Goal: Task Accomplishment & Management: Manage account settings

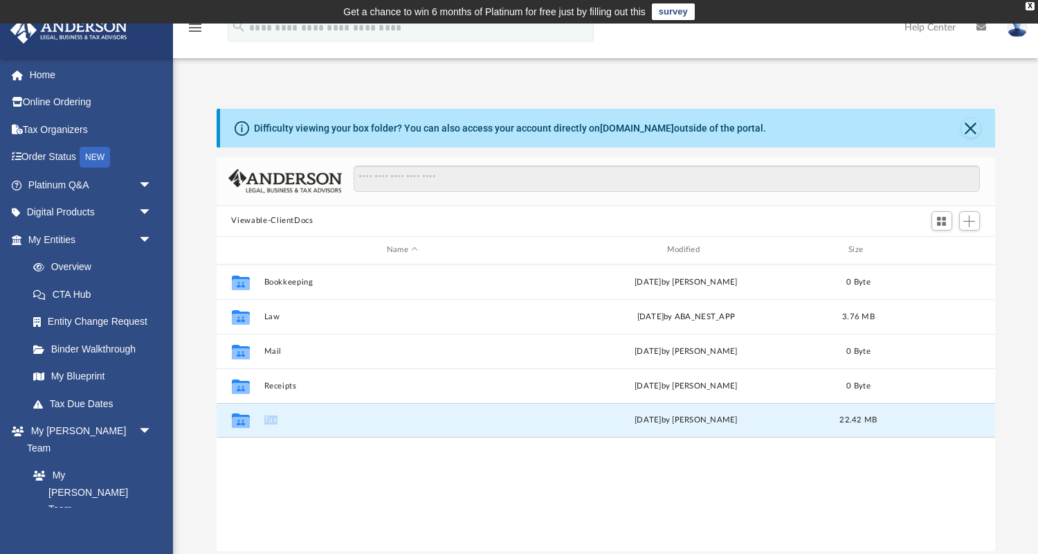
scroll to position [314, 779]
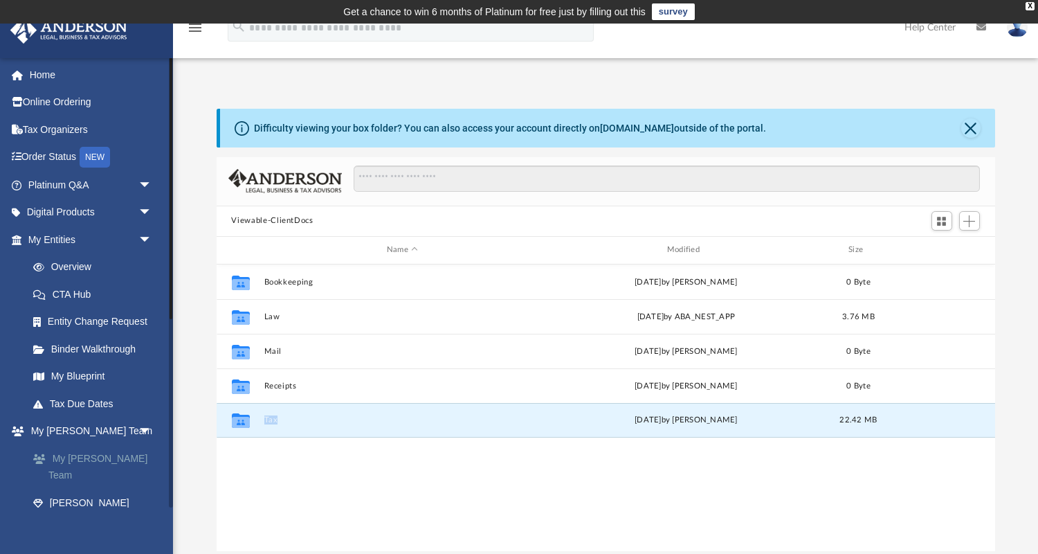
click at [67, 456] on link "My [PERSON_NAME] Team" at bounding box center [96, 466] width 154 height 44
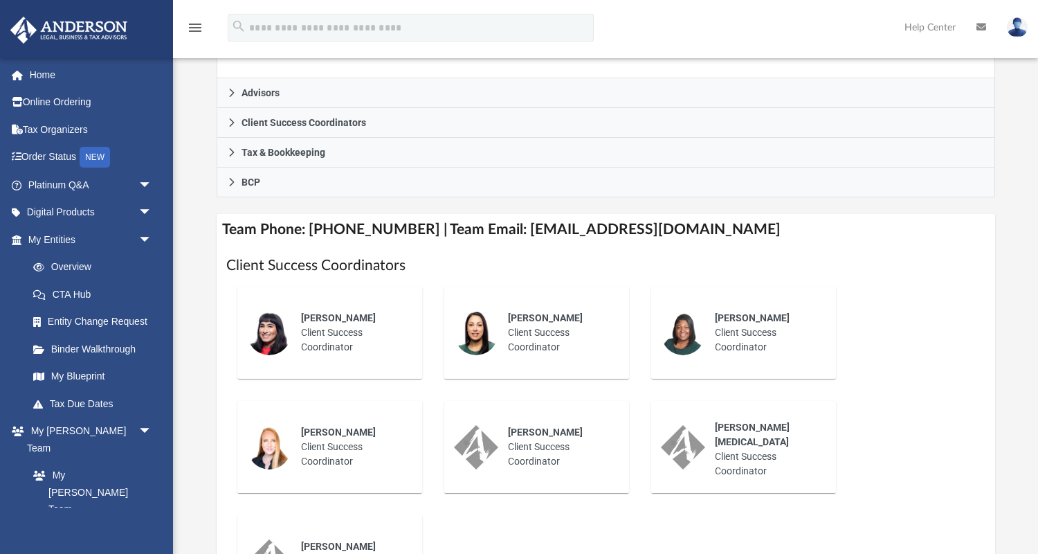
scroll to position [422, 0]
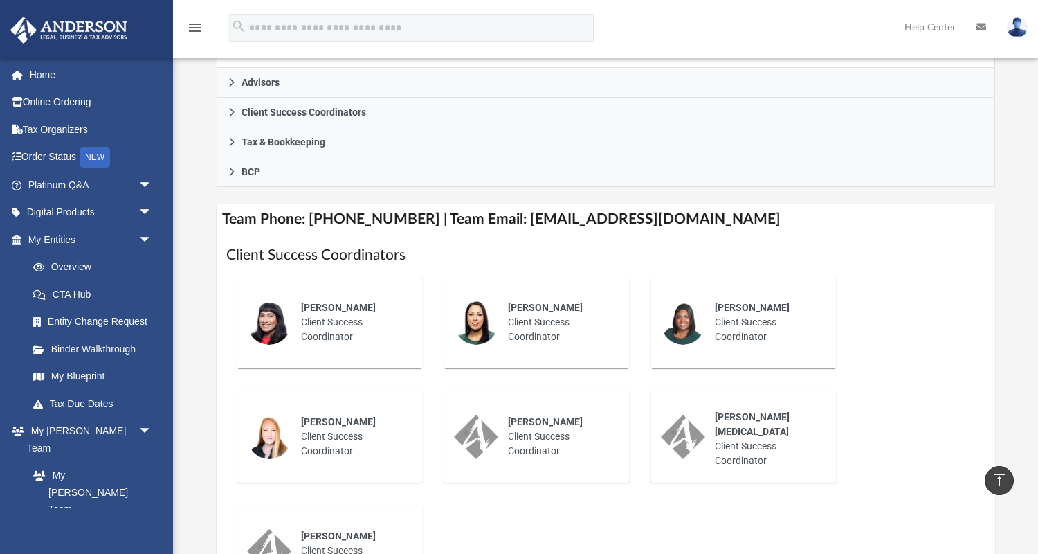
click at [340, 326] on div "Gabby Esteban Client Success Coordinator" at bounding box center [351, 322] width 121 height 63
click at [336, 314] on div "Gabby Esteban Client Success Coordinator" at bounding box center [351, 322] width 121 height 63
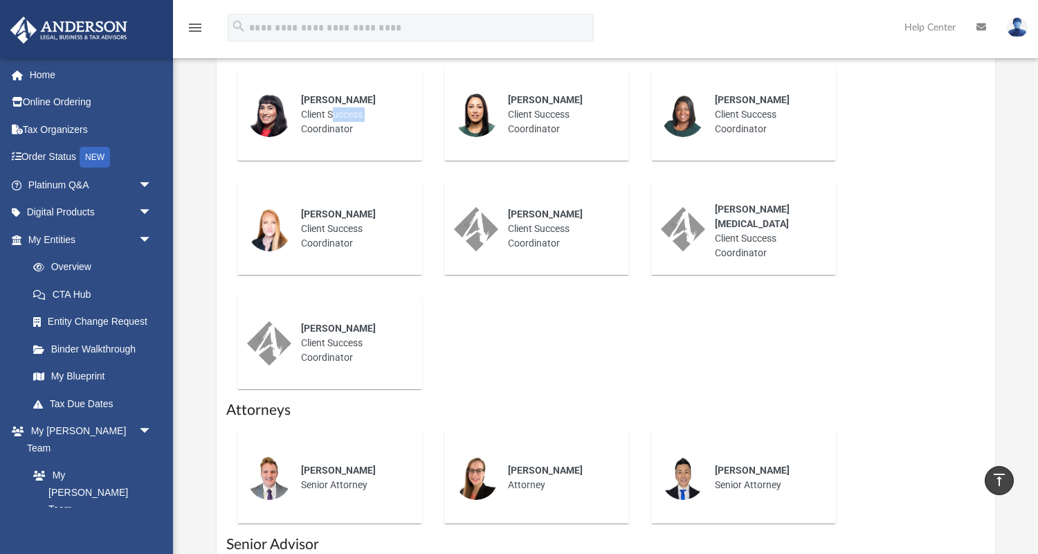
scroll to position [631, 0]
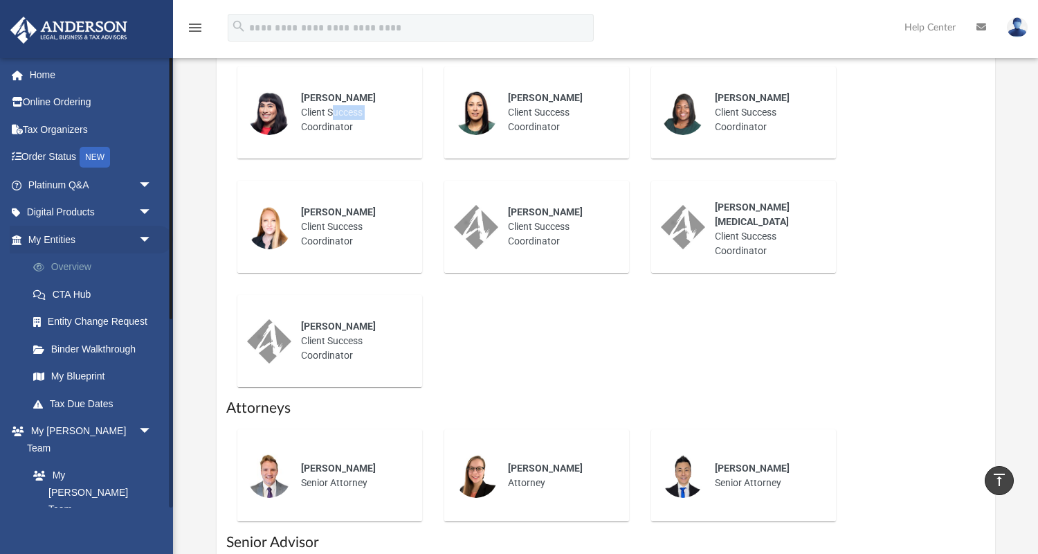
click at [85, 271] on link "Overview" at bounding box center [96, 267] width 154 height 28
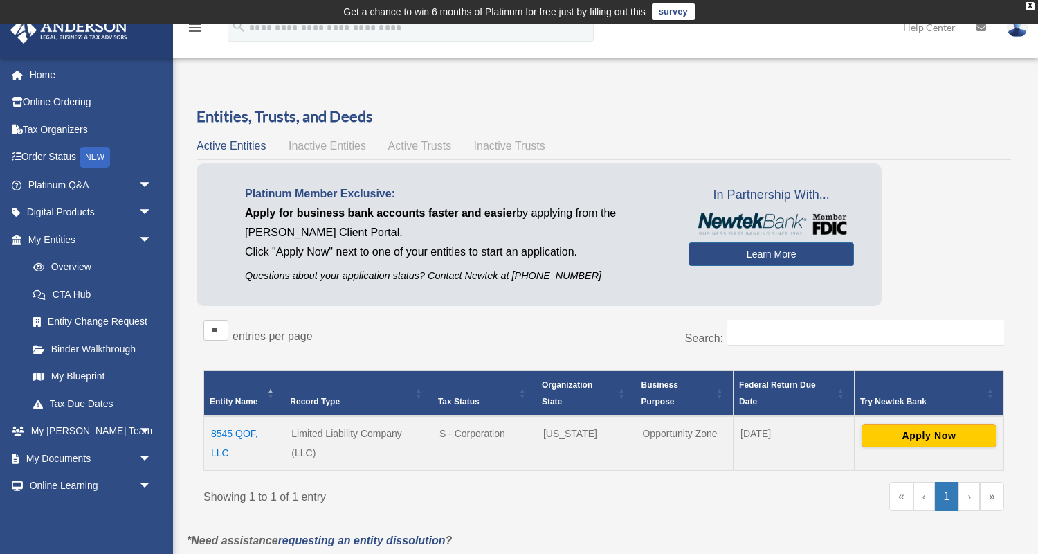
click at [334, 145] on span "Inactive Entities" at bounding box center [328, 146] width 78 height 12
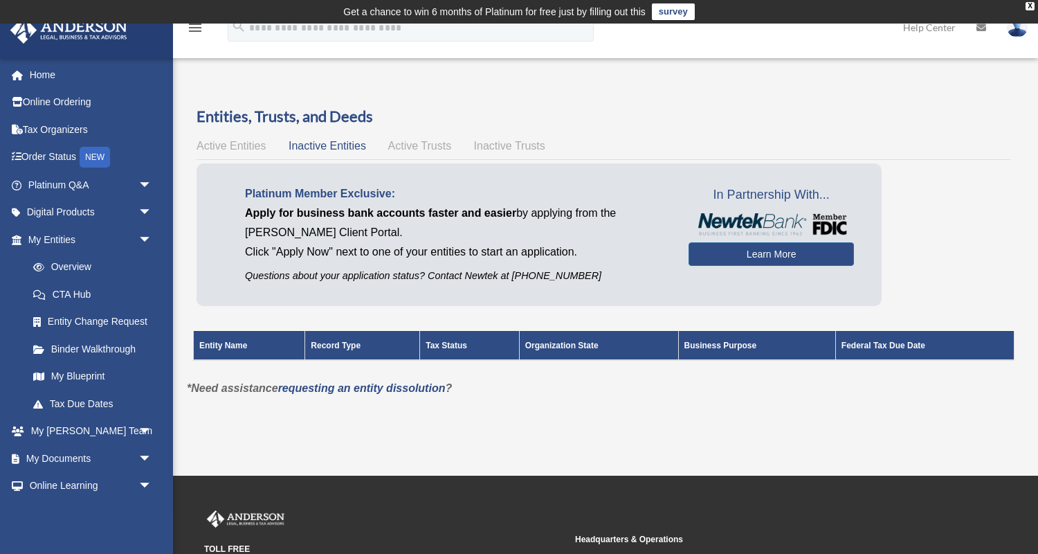
click at [401, 153] on div "Active Entities Inactive Entities Active Trusts Inactive Trusts" at bounding box center [604, 145] width 815 height 19
click at [410, 147] on span "Active Trusts" at bounding box center [420, 146] width 64 height 12
click at [497, 147] on span "Inactive Trusts" at bounding box center [509, 146] width 71 height 12
click at [244, 147] on span "Active Entities" at bounding box center [231, 146] width 69 height 12
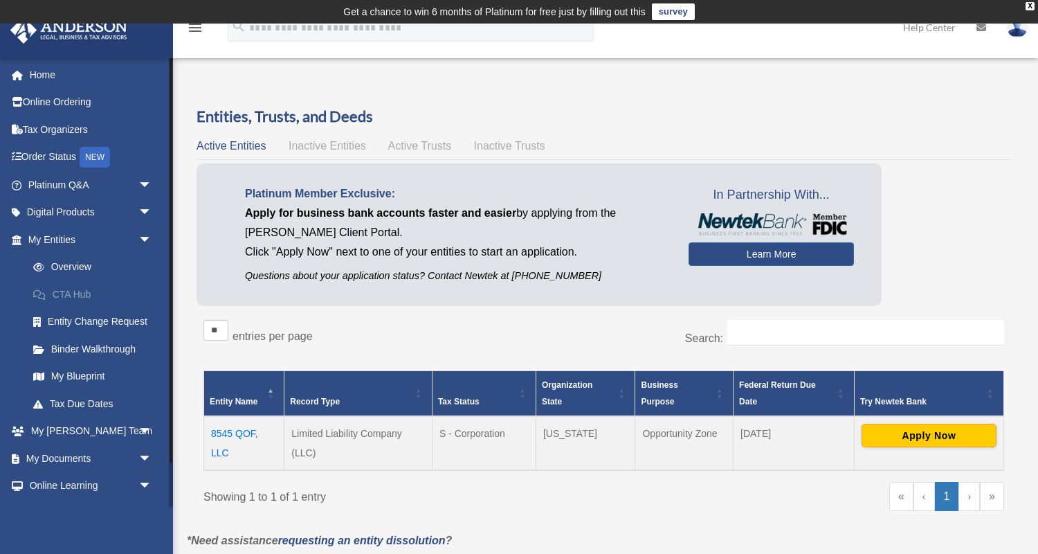
click at [80, 297] on link "CTA Hub" at bounding box center [96, 294] width 154 height 28
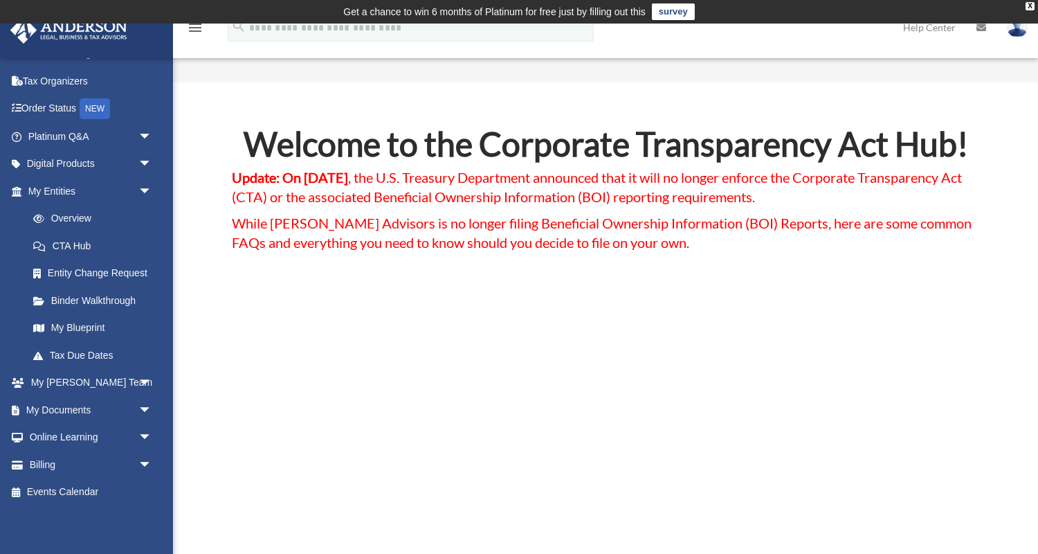
scroll to position [49, 0]
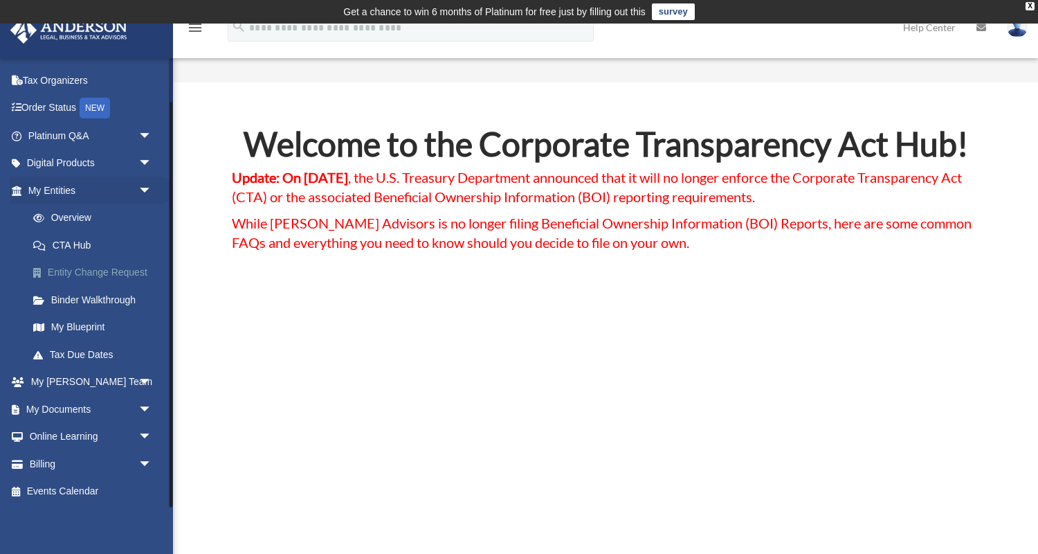
click at [95, 276] on link "Entity Change Request" at bounding box center [96, 273] width 154 height 28
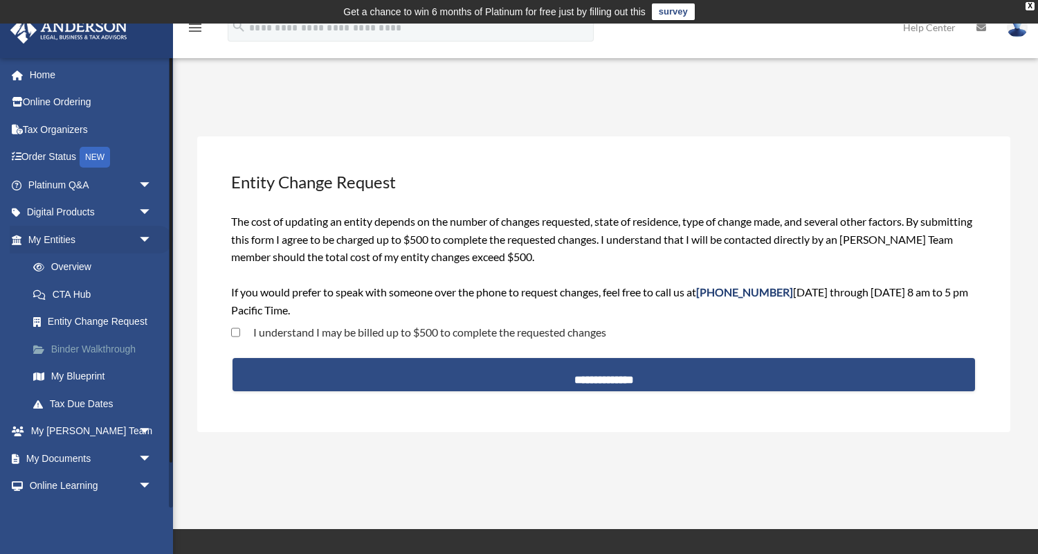
click at [81, 350] on link "Binder Walkthrough" at bounding box center [96, 349] width 154 height 28
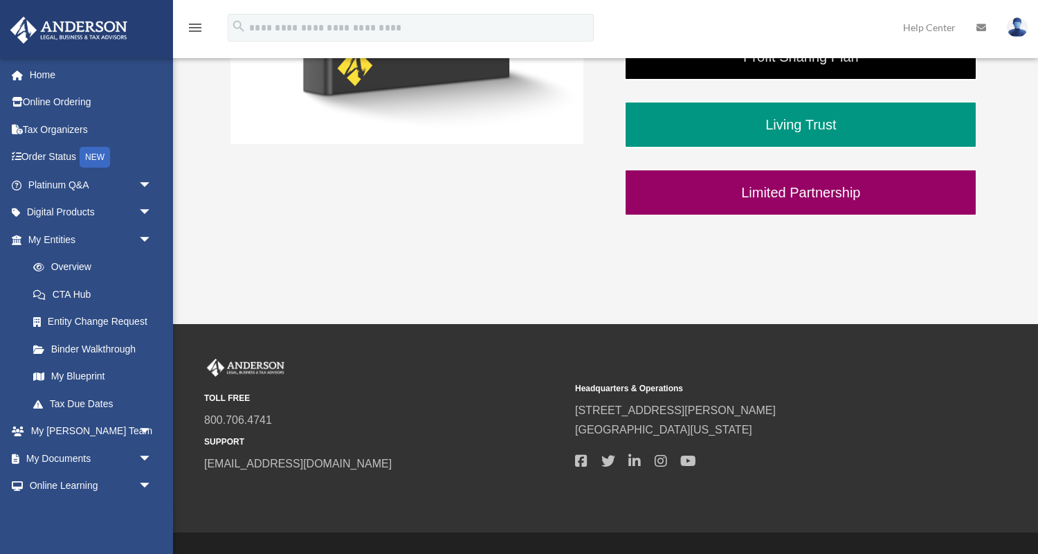
scroll to position [540, 0]
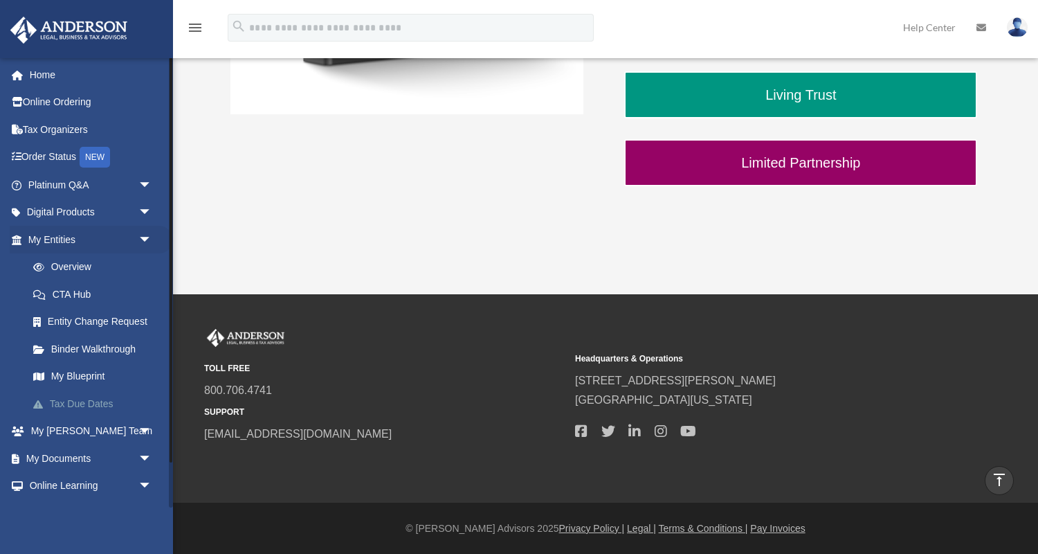
click at [79, 403] on link "Tax Due Dates" at bounding box center [96, 404] width 154 height 28
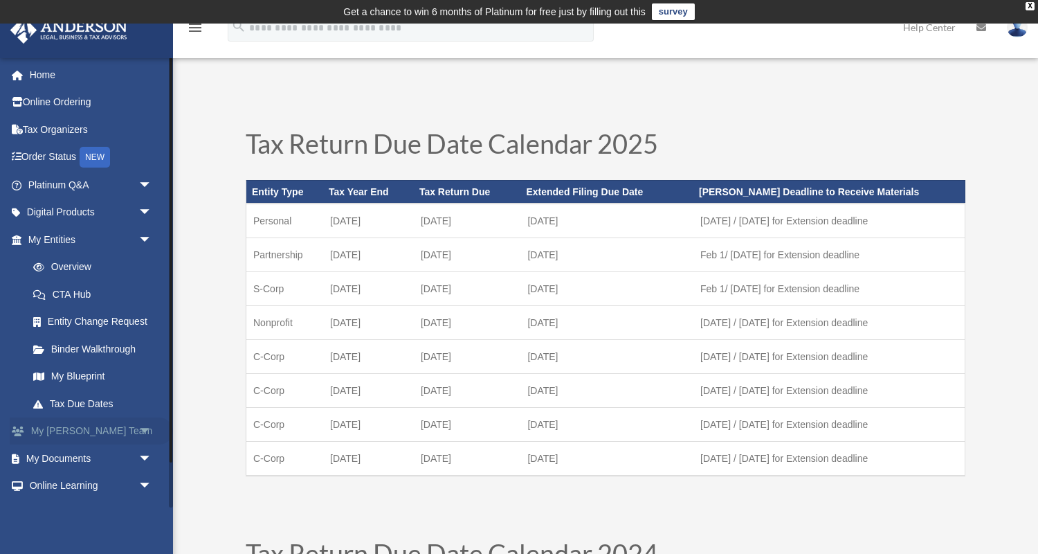
click at [91, 433] on link "My Anderson Team arrow_drop_down" at bounding box center [91, 431] width 163 height 28
click at [152, 427] on span "arrow_drop_down" at bounding box center [152, 431] width 28 height 28
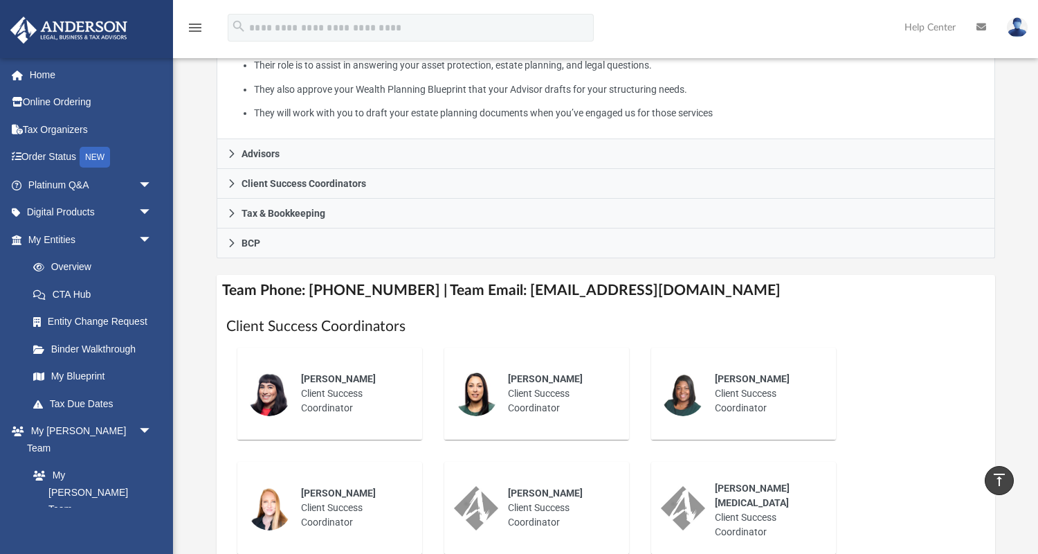
scroll to position [358, 0]
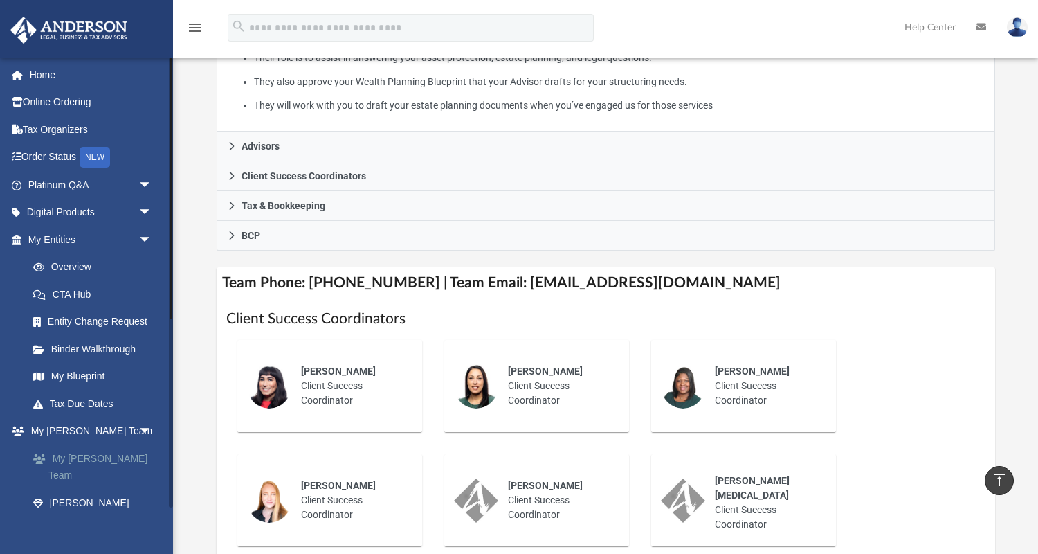
click at [123, 455] on link "My [PERSON_NAME] Team" at bounding box center [96, 466] width 154 height 44
click at [88, 462] on link "My [PERSON_NAME] Team" at bounding box center [96, 466] width 154 height 44
click at [143, 239] on span "arrow_drop_down" at bounding box center [152, 240] width 28 height 28
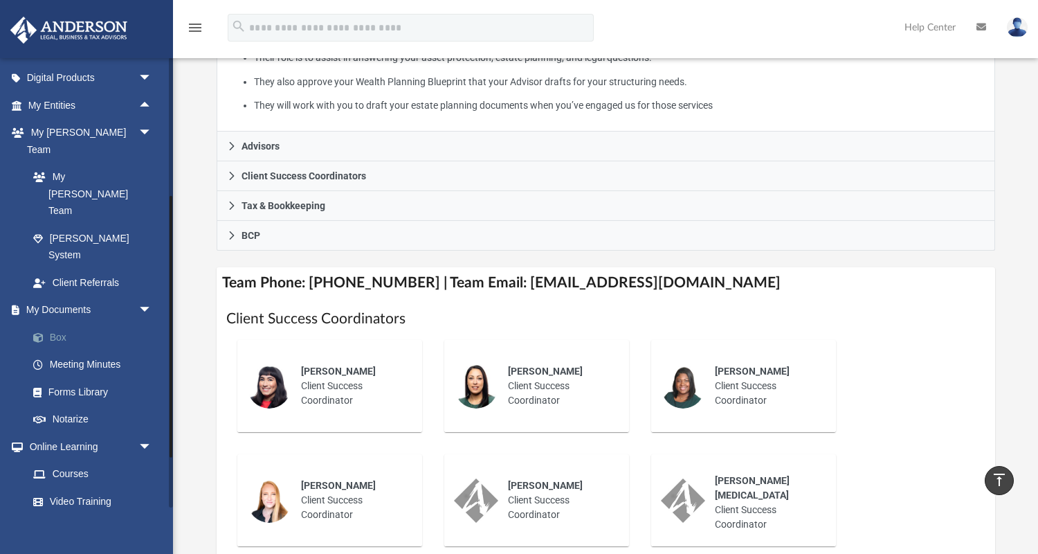
scroll to position [159, 0]
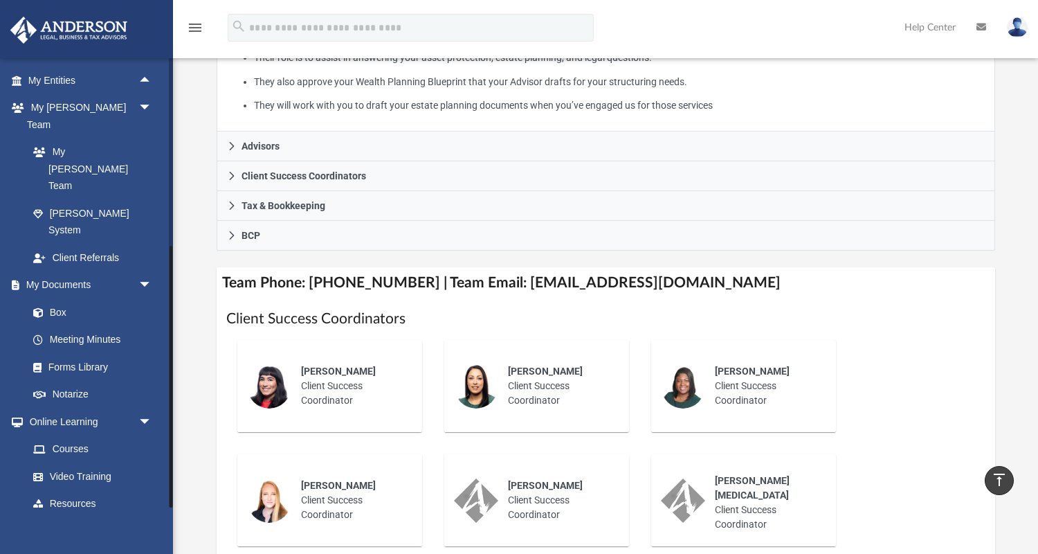
click at [80, 517] on link "Billing arrow_drop_down" at bounding box center [91, 531] width 163 height 28
click at [148, 517] on span "arrow_drop_down" at bounding box center [152, 531] width 28 height 28
click at [95, 545] on link "$ Open Invoices" at bounding box center [96, 559] width 154 height 28
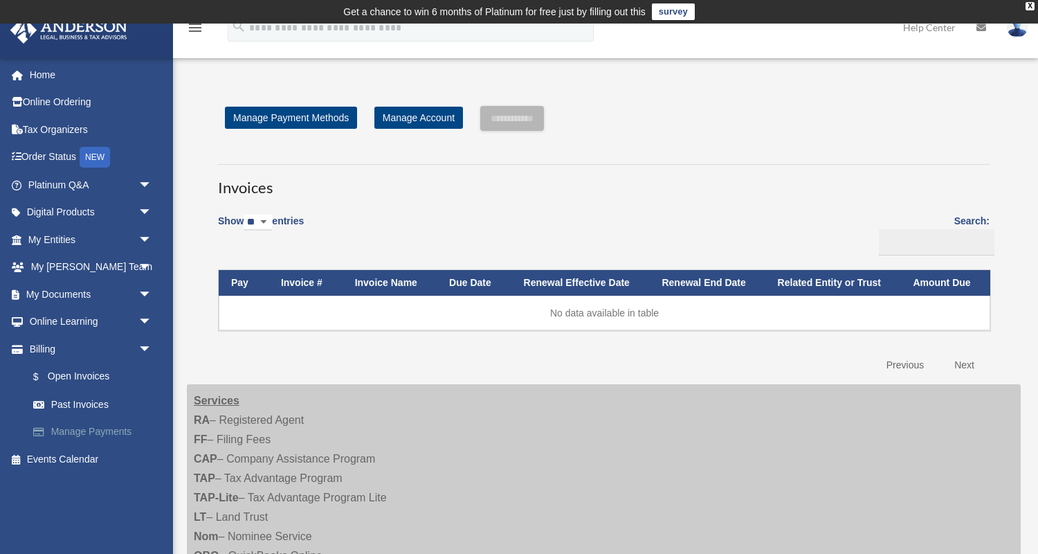
click at [96, 430] on link "Manage Payments" at bounding box center [96, 432] width 154 height 28
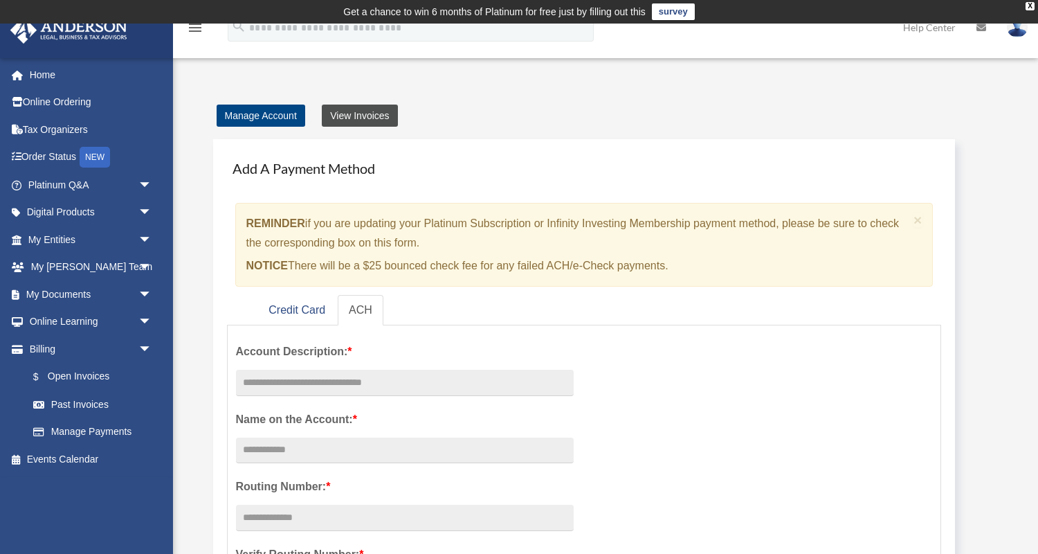
click at [359, 125] on link "View Invoices" at bounding box center [359, 116] width 75 height 22
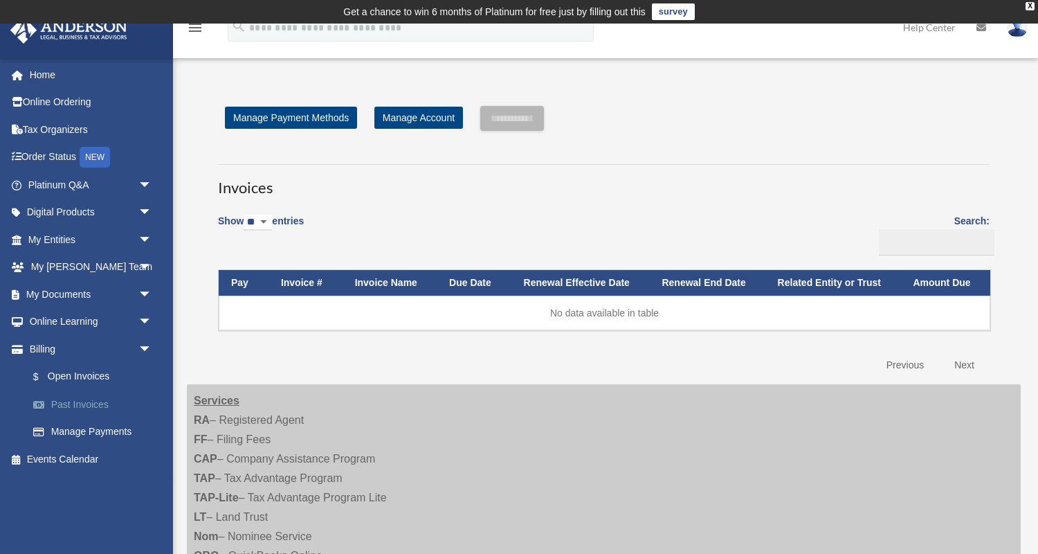
click at [105, 405] on link "Past Invoices" at bounding box center [96, 404] width 154 height 28
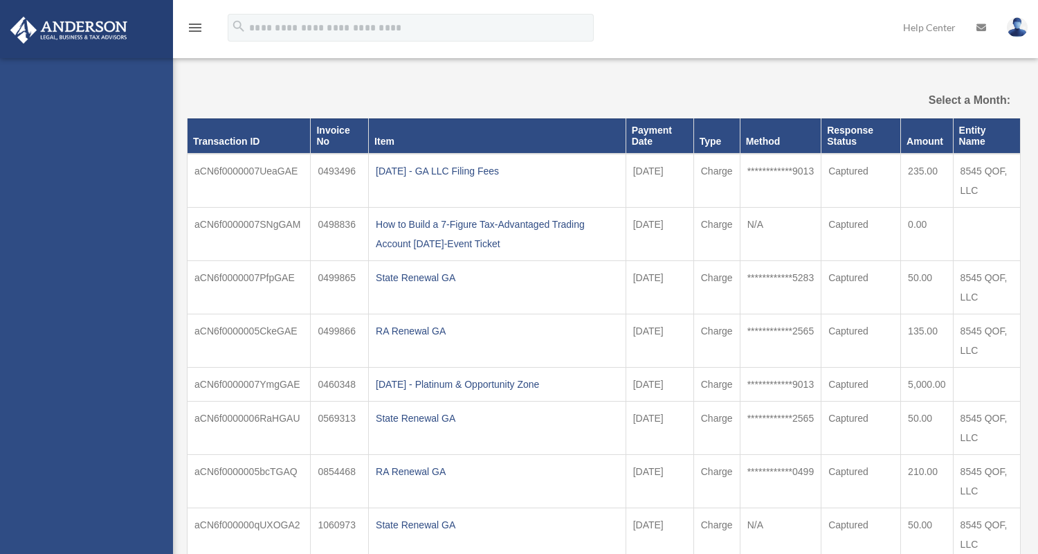
select select
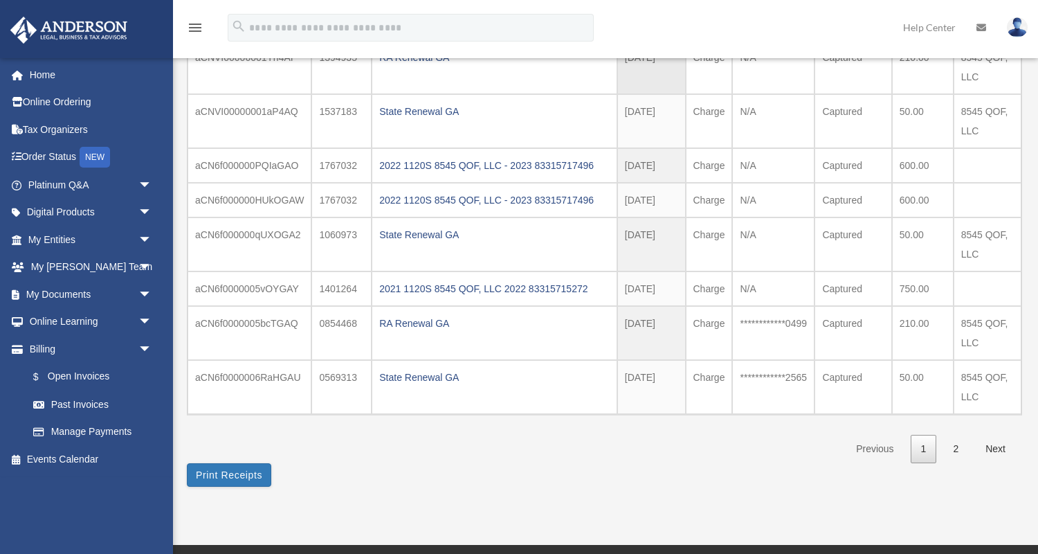
scroll to position [261, 0]
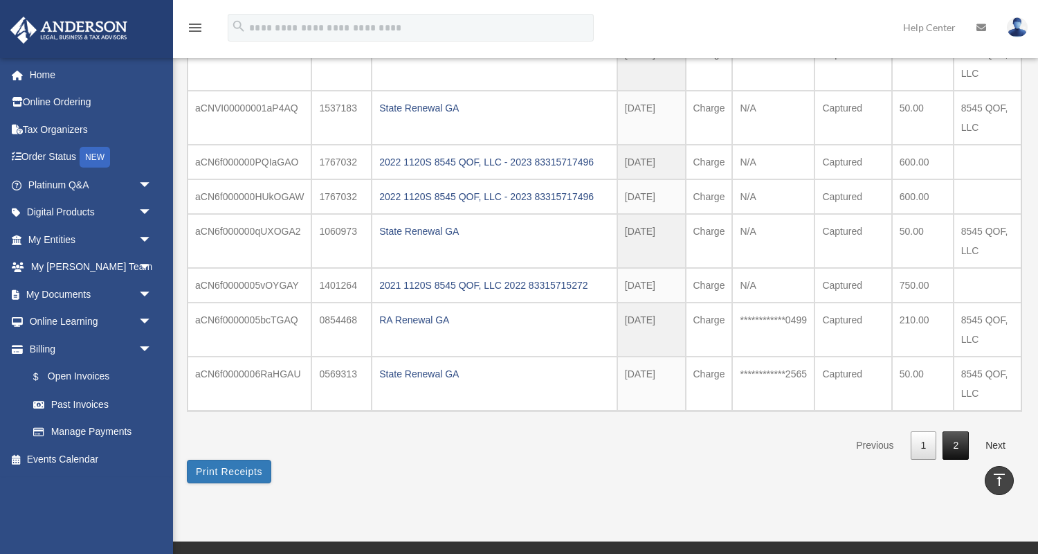
click at [957, 446] on link "2" at bounding box center [956, 445] width 26 height 28
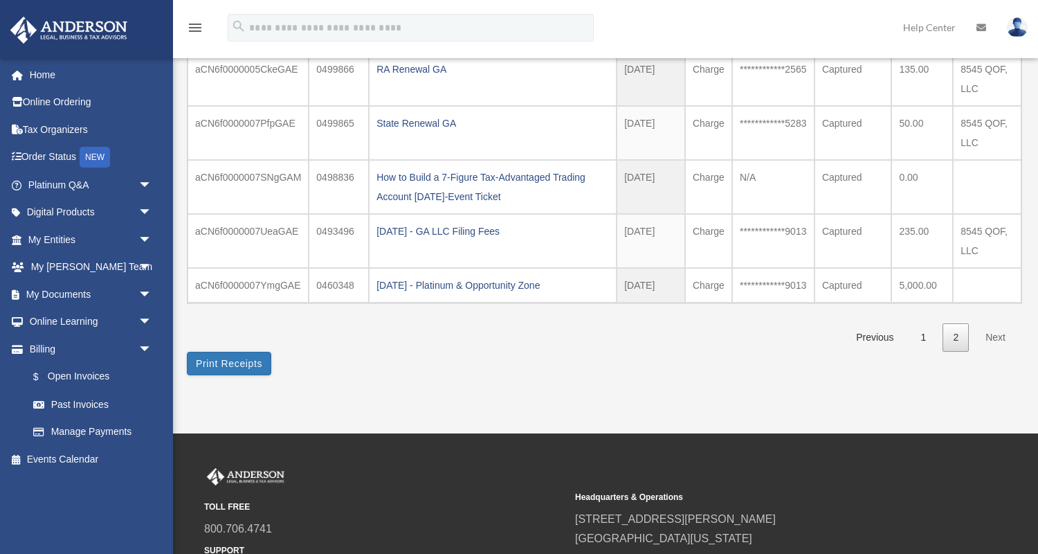
scroll to position [170, 0]
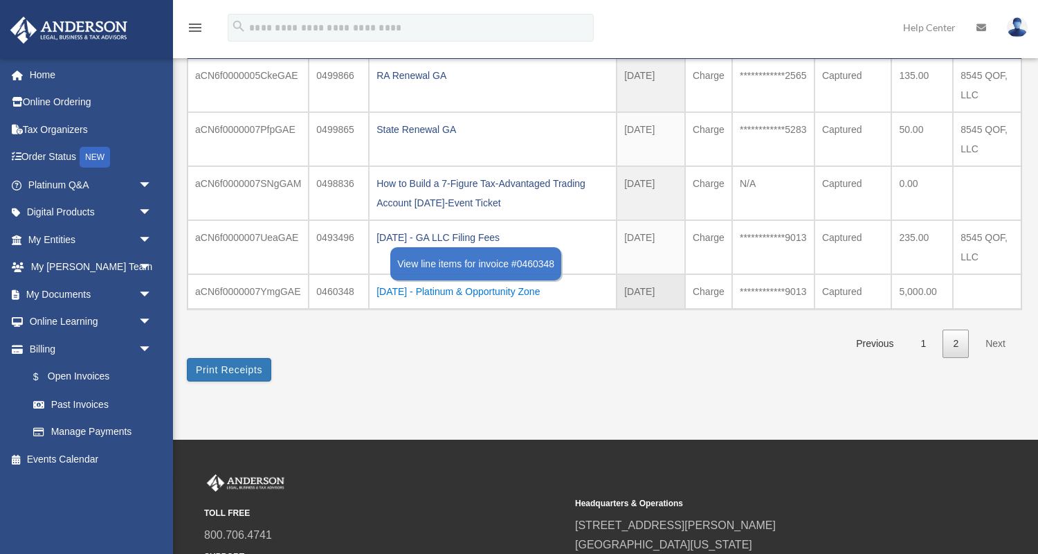
click at [525, 287] on div "[DATE] - Platinum & Opportunity Zone" at bounding box center [493, 291] width 233 height 19
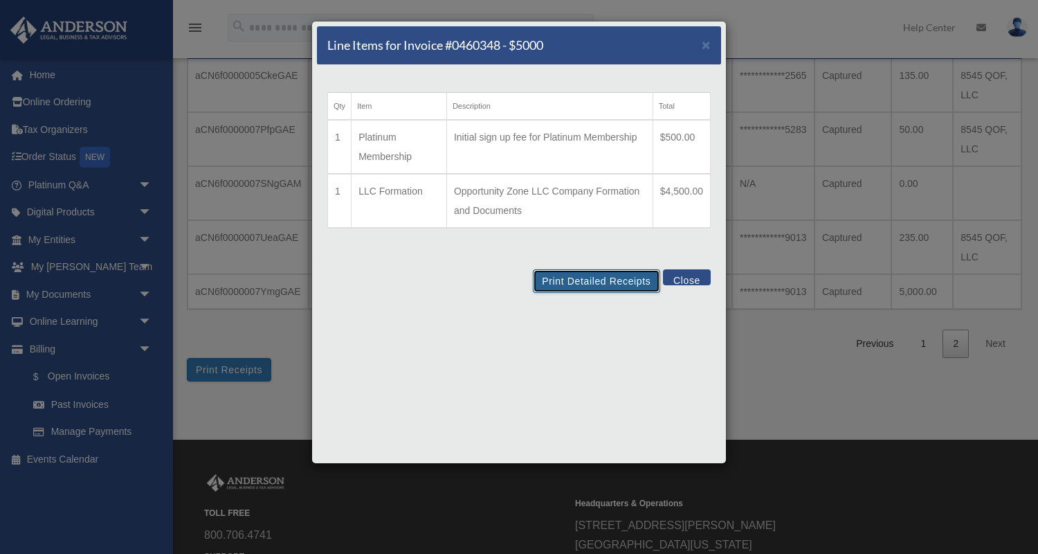
click at [597, 282] on button "Print Detailed Receipts" at bounding box center [596, 281] width 127 height 24
click at [516, 136] on td "Initial sign up fee for Platinum Membership" at bounding box center [549, 147] width 206 height 54
click at [689, 279] on button "Close" at bounding box center [687, 277] width 48 height 16
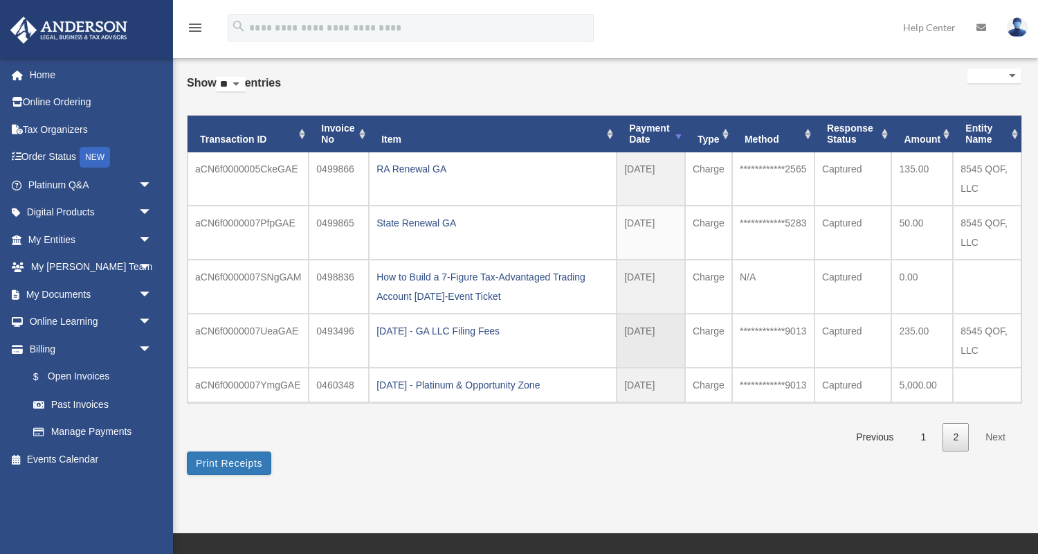
scroll to position [62, 0]
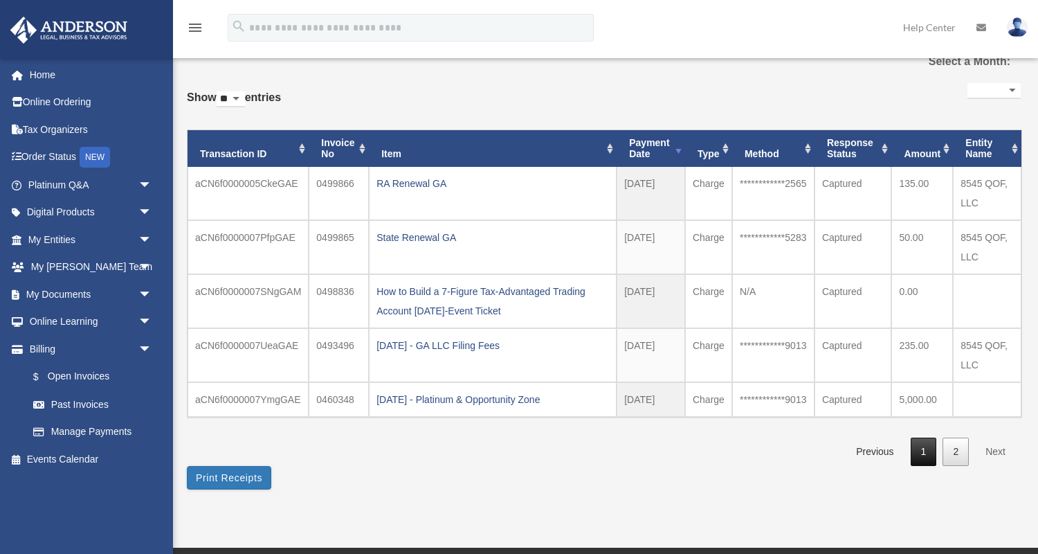
click at [923, 447] on link "1" at bounding box center [924, 451] width 26 height 28
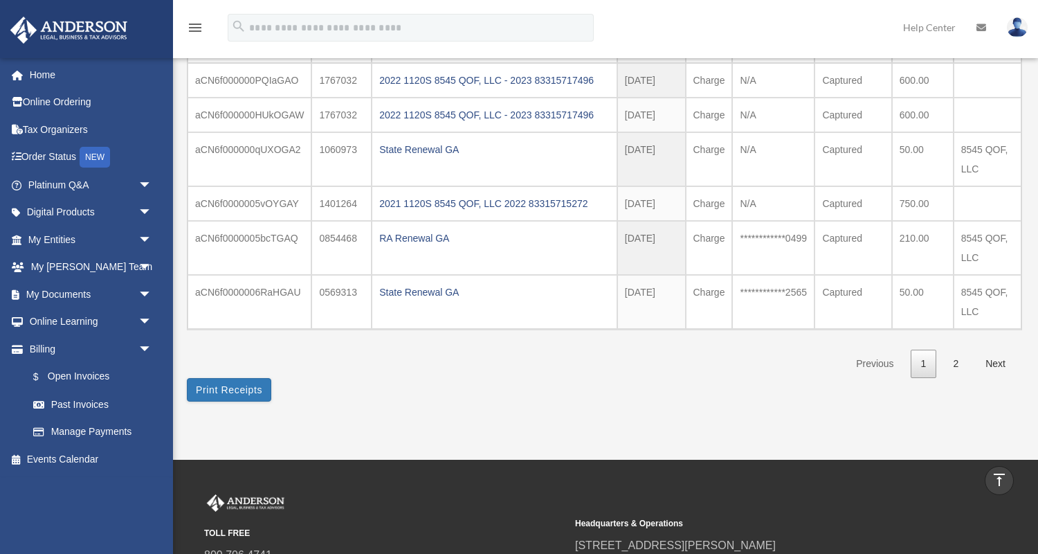
scroll to position [329, 0]
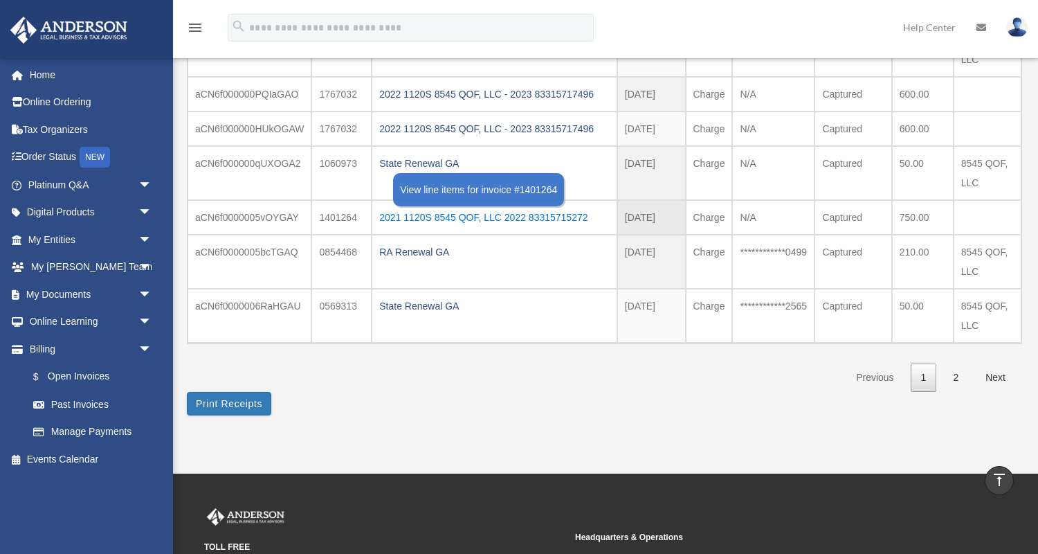
click at [563, 217] on div "2021 1120S 8545 QOF, LLC 2022 83315715272" at bounding box center [494, 217] width 231 height 19
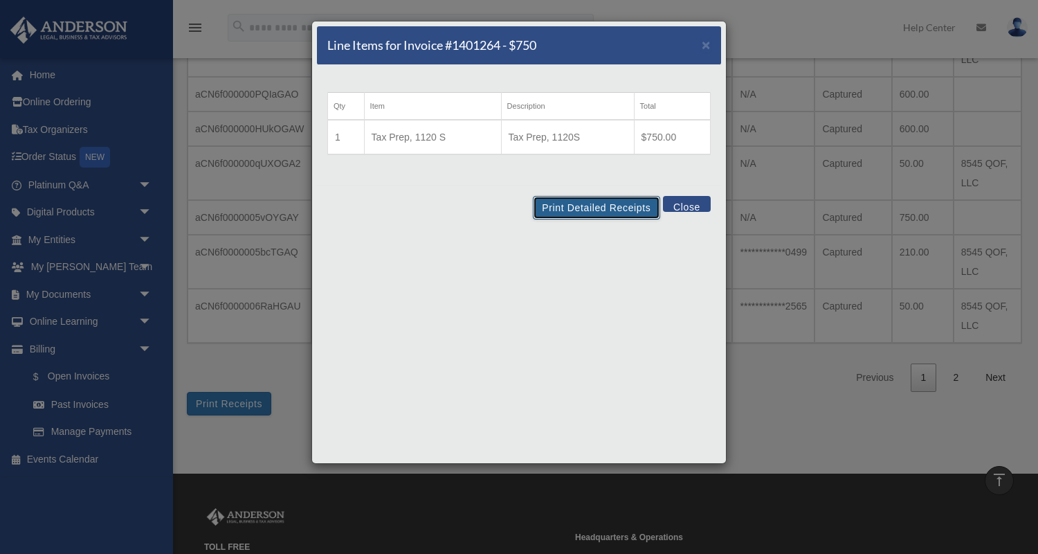
click at [604, 204] on button "Print Detailed Receipts" at bounding box center [596, 208] width 127 height 24
click at [705, 48] on span "×" at bounding box center [706, 45] width 9 height 16
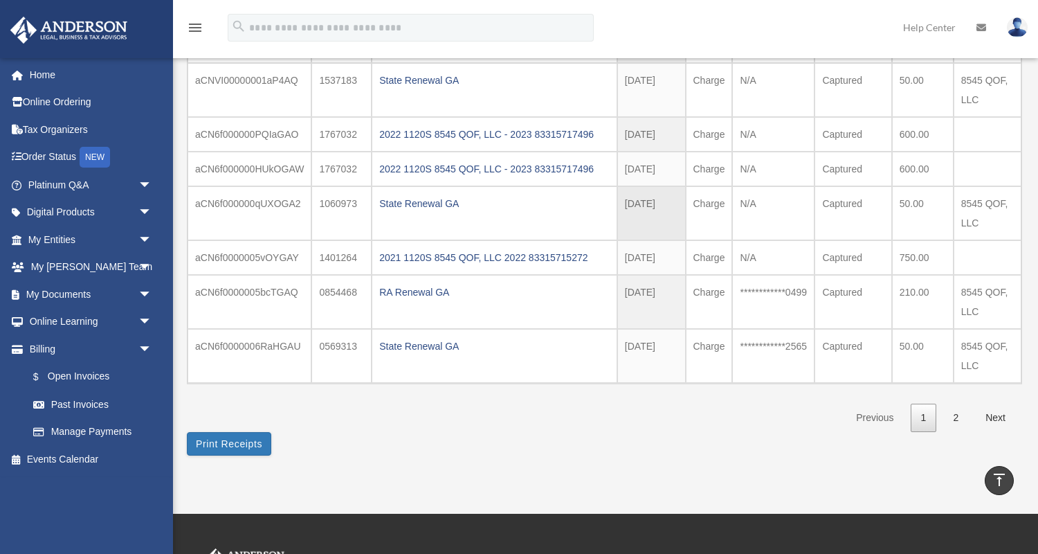
scroll to position [282, 0]
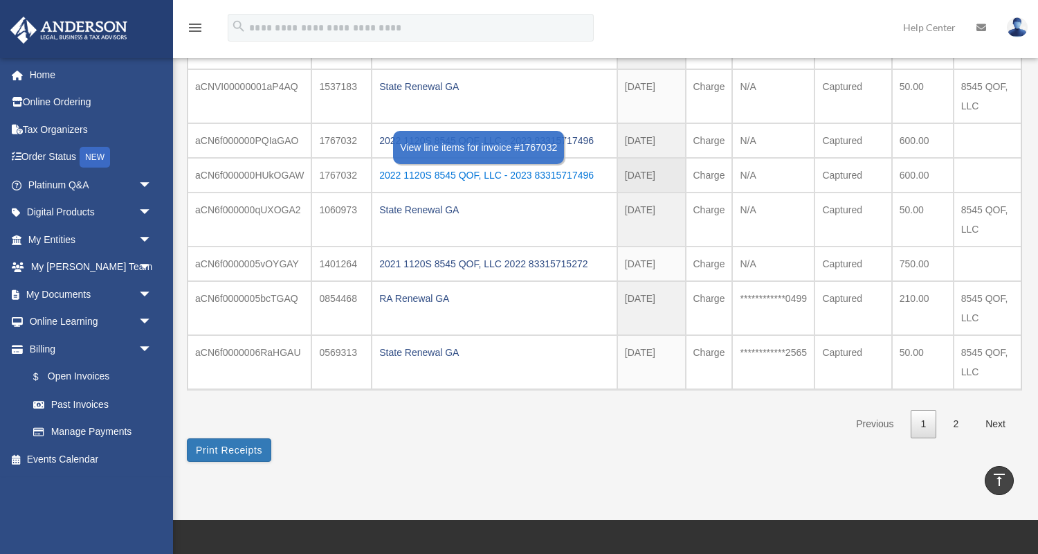
click at [512, 172] on div "2022 1120S 8545 QOF, LLC - 2023 83315717496" at bounding box center [494, 174] width 231 height 19
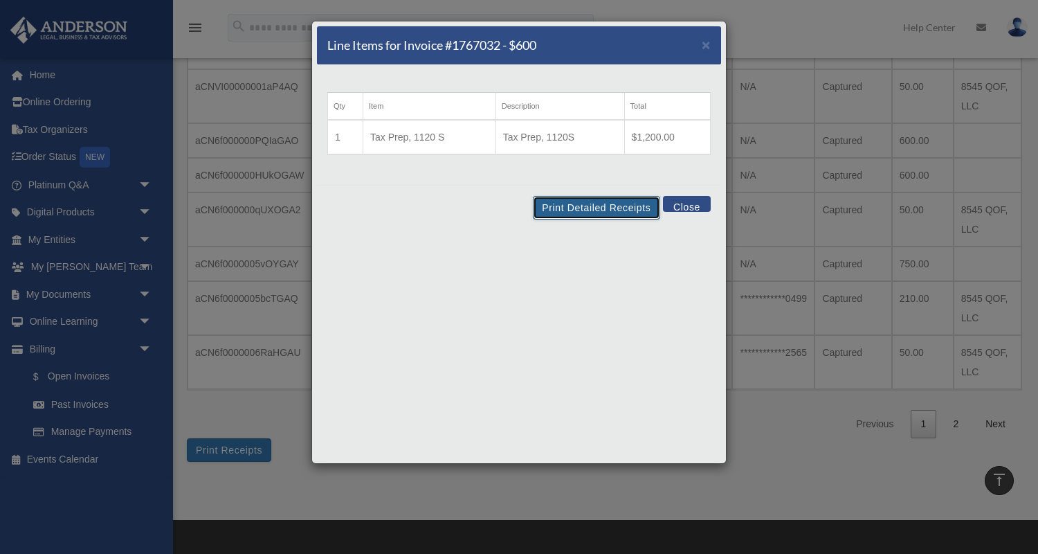
click at [600, 212] on button "Print Detailed Receipts" at bounding box center [596, 208] width 127 height 24
click at [707, 45] on span "×" at bounding box center [706, 45] width 9 height 16
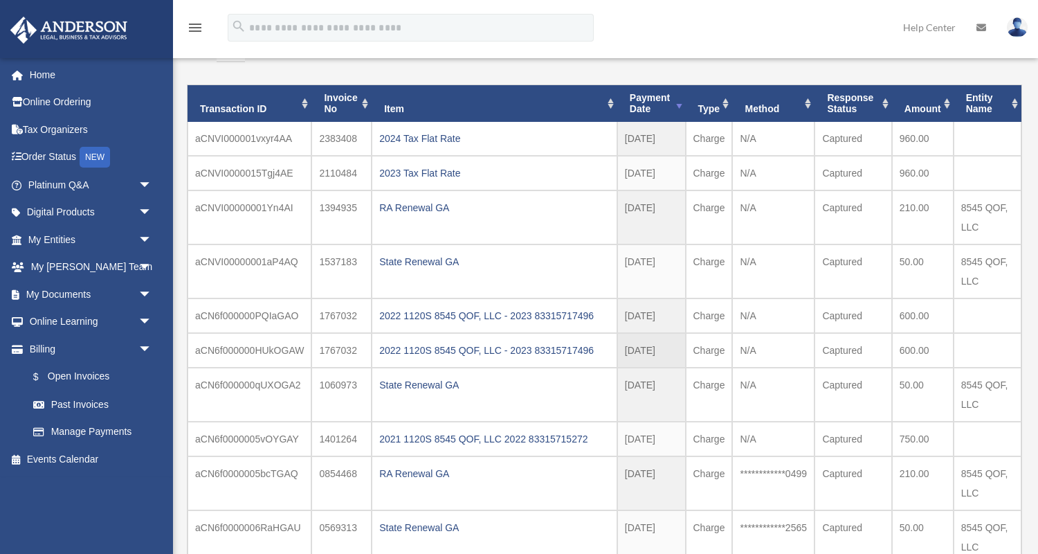
scroll to position [104, 0]
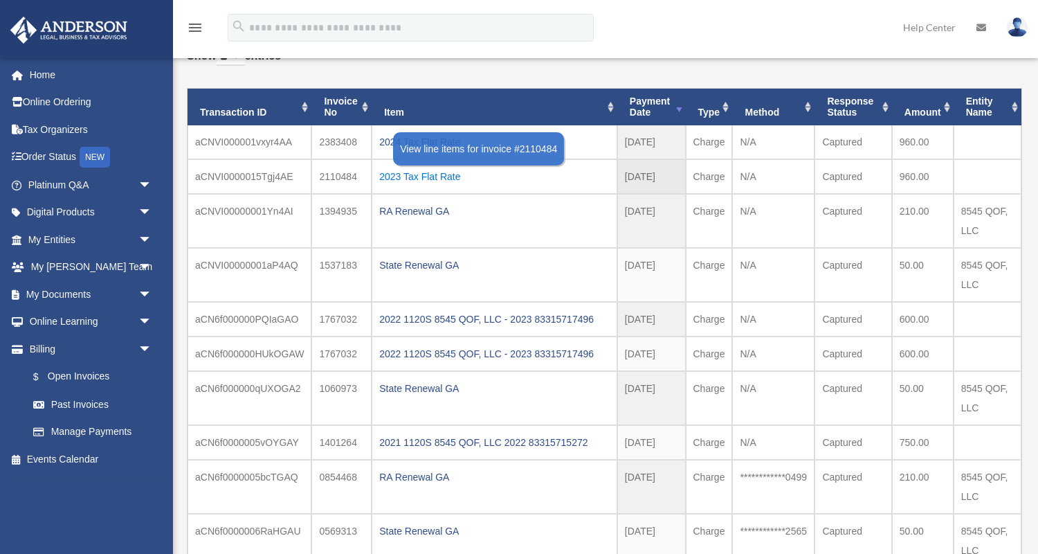
click at [439, 177] on div "2023 Tax Flat Rate" at bounding box center [494, 176] width 231 height 19
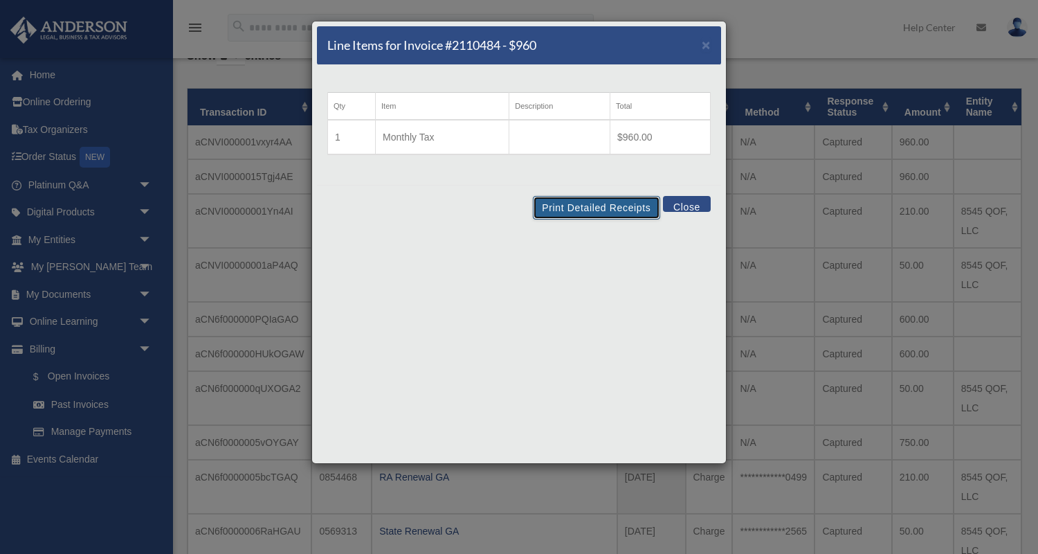
click at [602, 210] on button "Print Detailed Receipts" at bounding box center [596, 208] width 127 height 24
click at [706, 44] on span "×" at bounding box center [706, 45] width 9 height 16
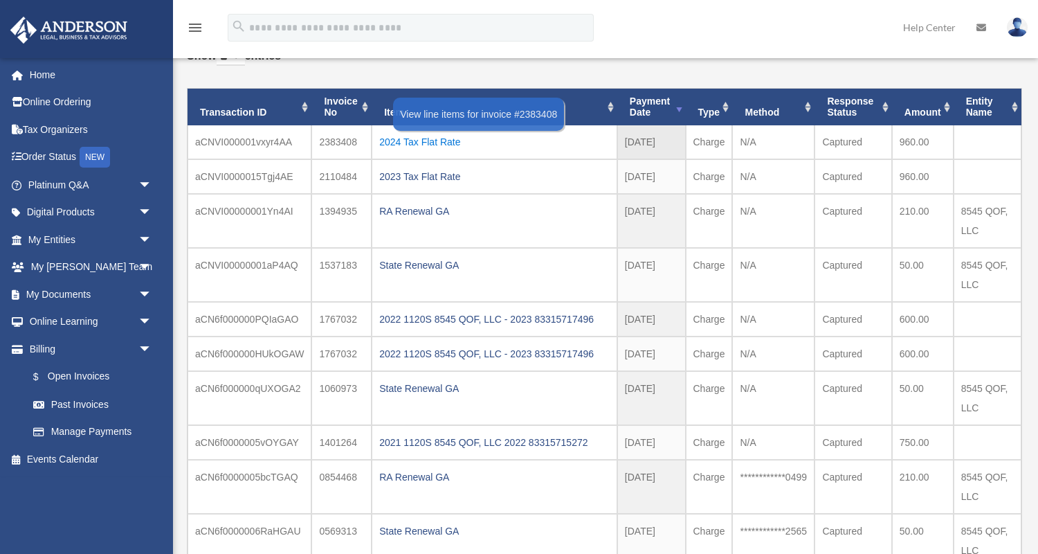
click at [428, 141] on div "2024 Tax Flat Rate" at bounding box center [494, 141] width 231 height 19
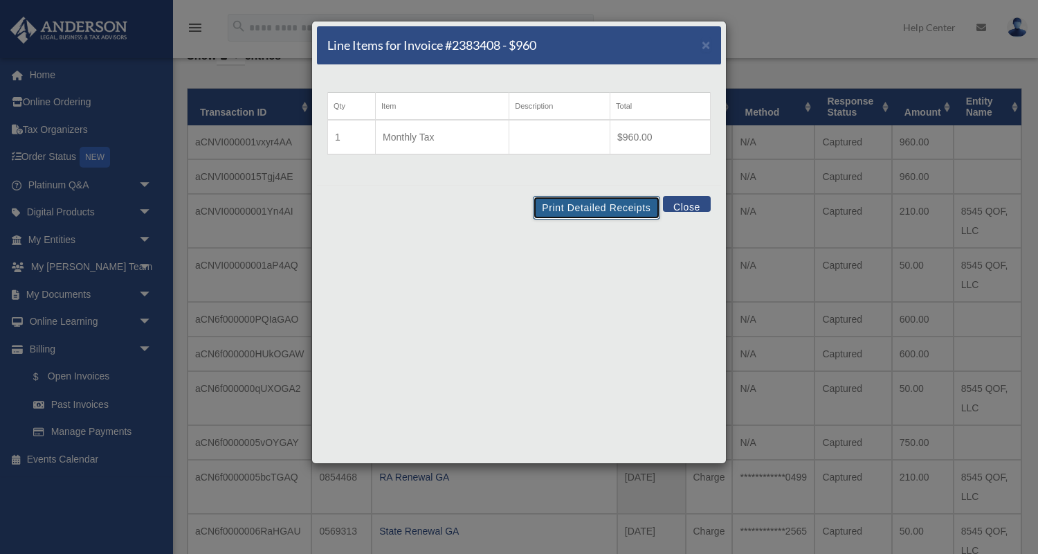
click at [600, 207] on button "Print Detailed Receipts" at bounding box center [596, 208] width 127 height 24
click at [706, 48] on span "×" at bounding box center [706, 45] width 9 height 16
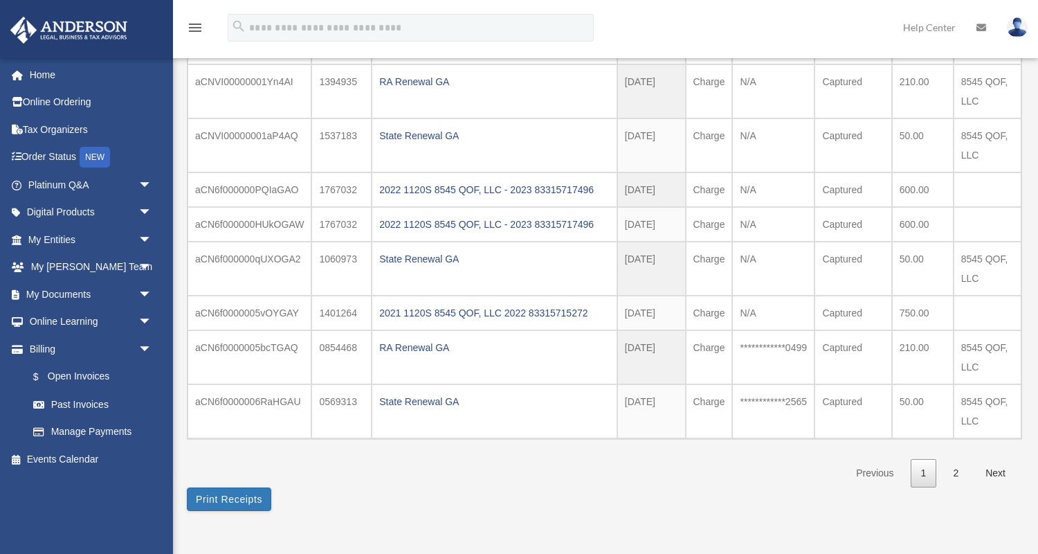
scroll to position [258, 0]
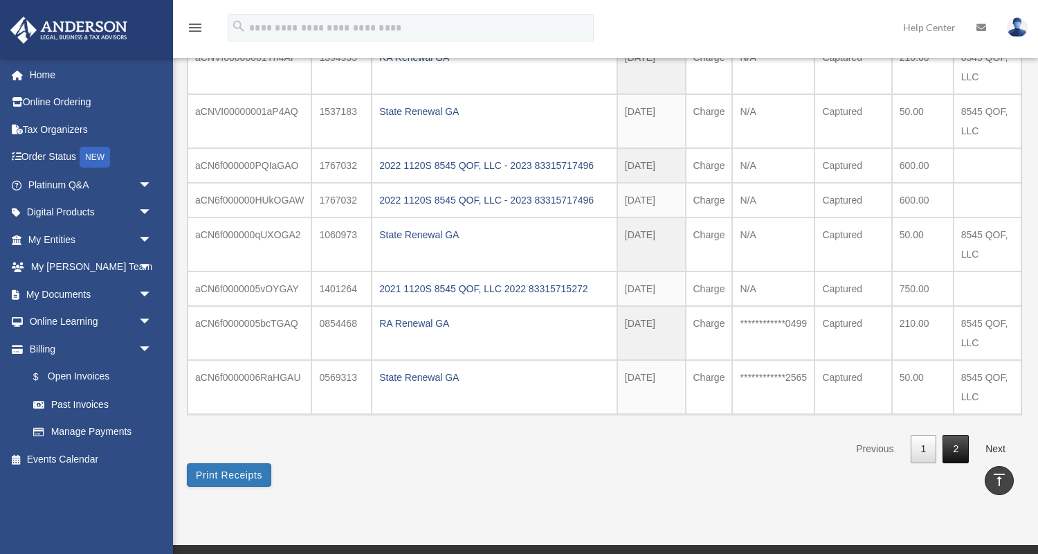
click at [959, 450] on link "2" at bounding box center [956, 449] width 26 height 28
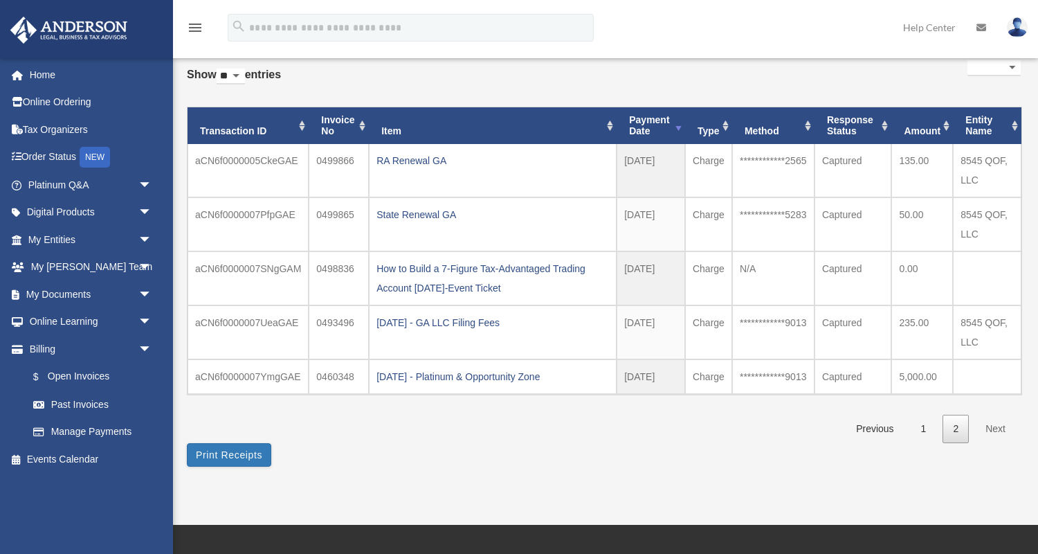
scroll to position [94, 0]
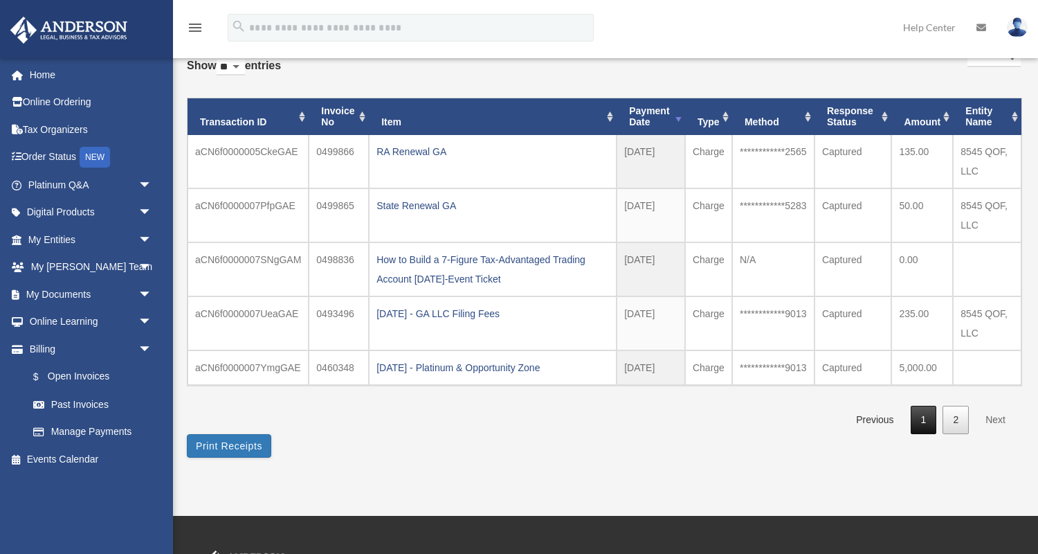
click at [918, 416] on link "1" at bounding box center [924, 420] width 26 height 28
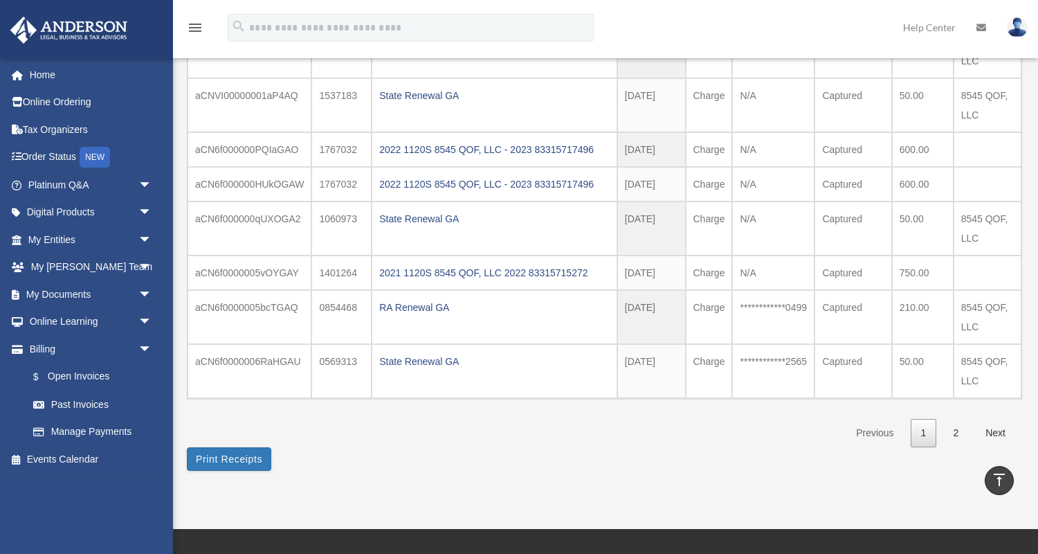
scroll to position [0, 0]
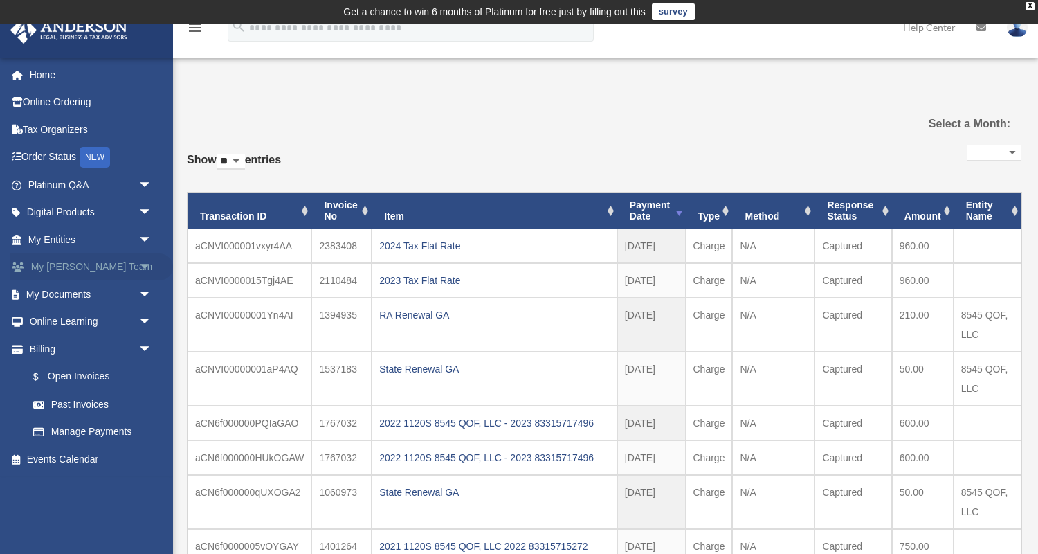
click at [93, 269] on link "My [PERSON_NAME] Team arrow_drop_down" at bounding box center [91, 267] width 163 height 28
click at [147, 266] on span "arrow_drop_down" at bounding box center [152, 267] width 28 height 28
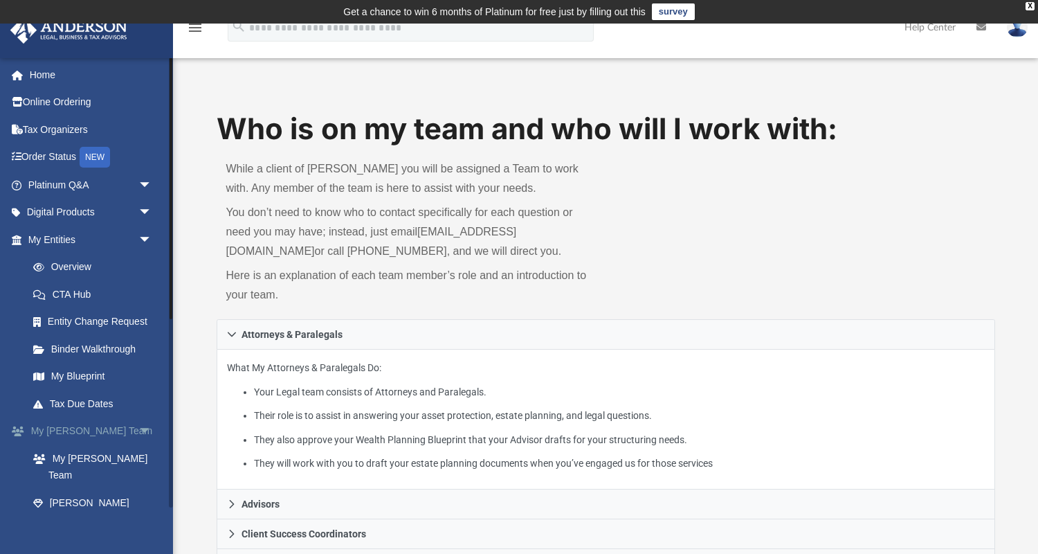
click at [146, 428] on span "arrow_drop_down" at bounding box center [152, 431] width 28 height 28
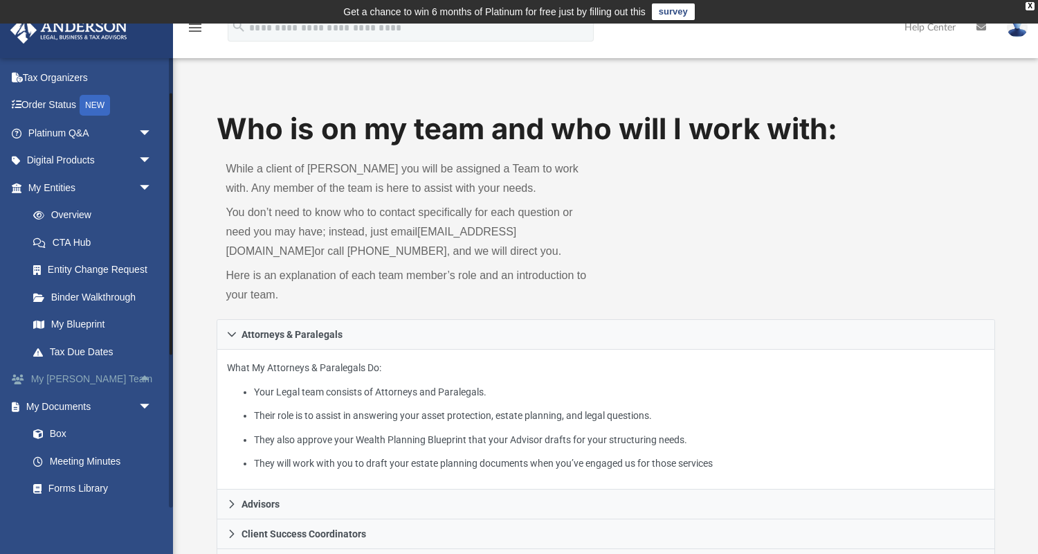
scroll to position [66, 0]
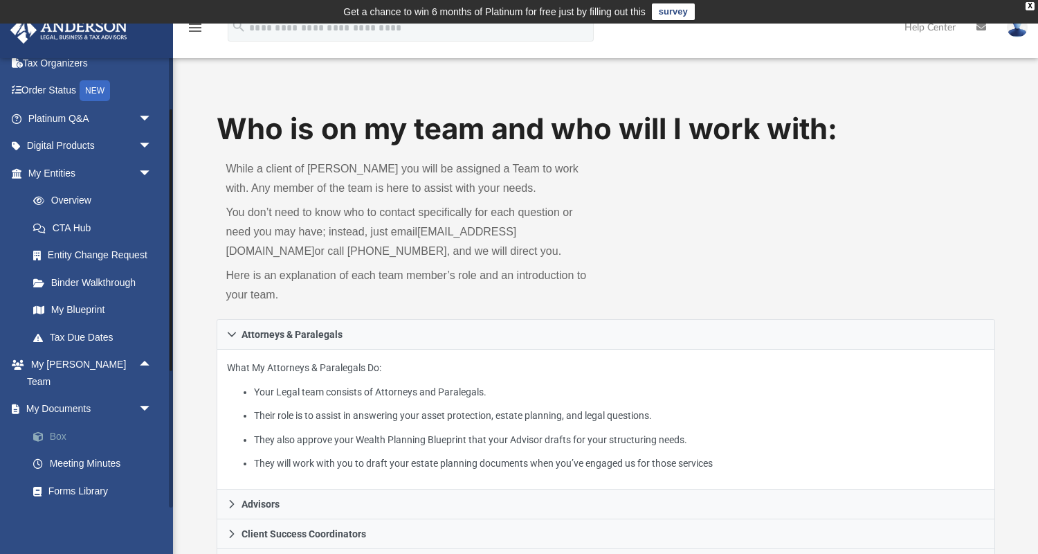
click at [57, 422] on link "Box" at bounding box center [96, 436] width 154 height 28
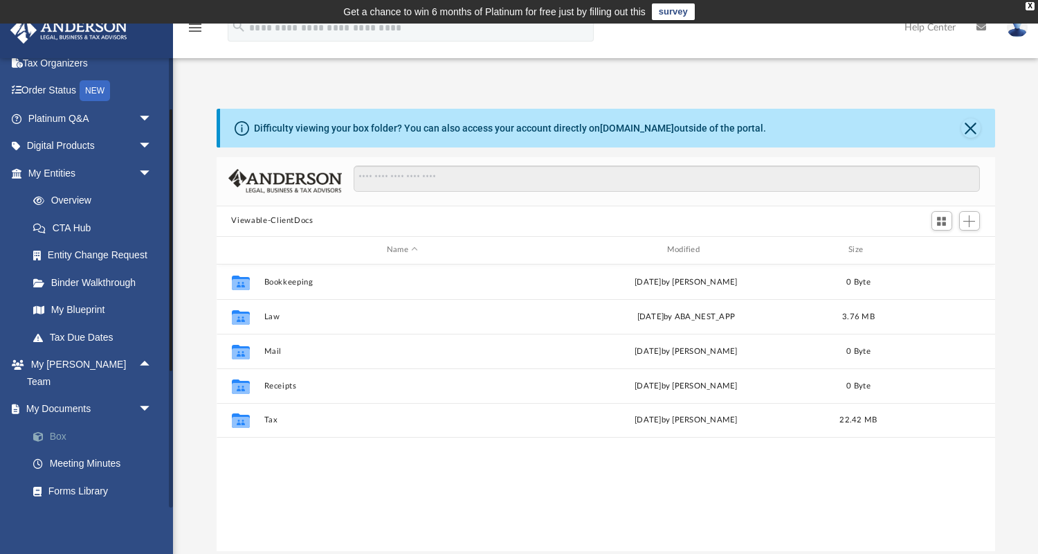
scroll to position [314, 779]
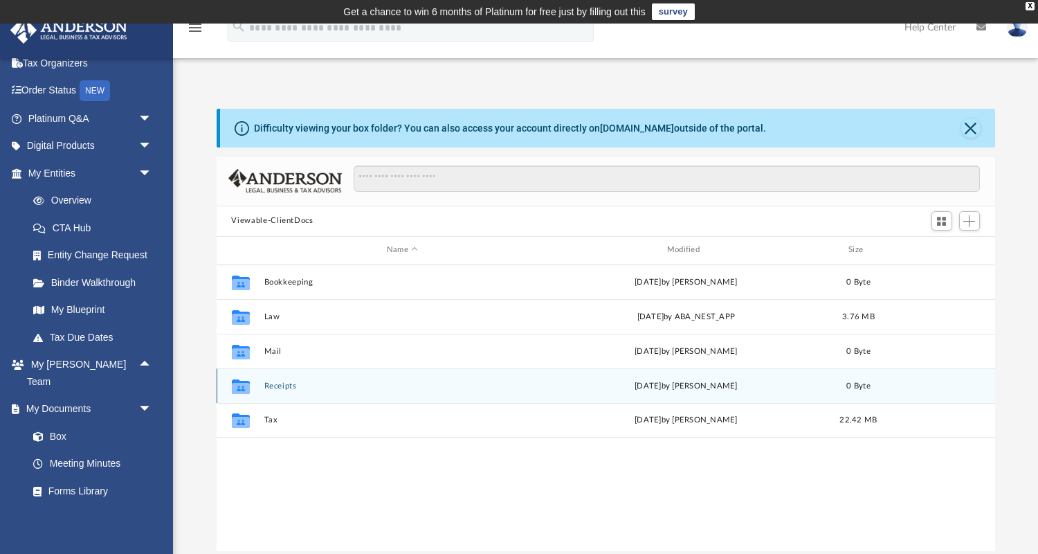
click at [242, 388] on icon "grid" at bounding box center [240, 386] width 18 height 15
